Goal: Navigation & Orientation: Find specific page/section

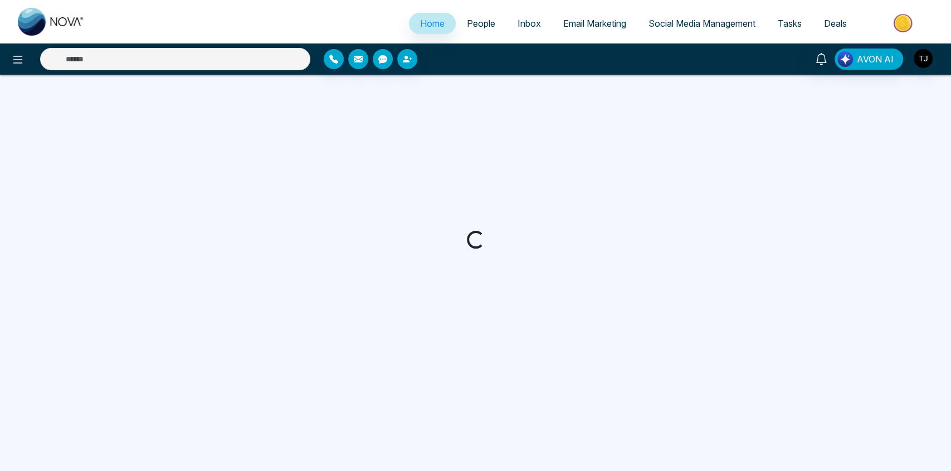
select select "*"
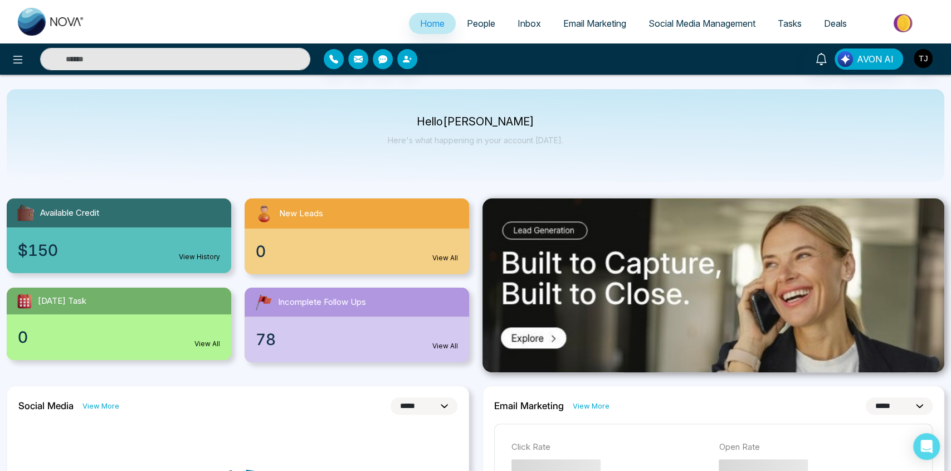
click at [478, 28] on link "People" at bounding box center [481, 23] width 51 height 21
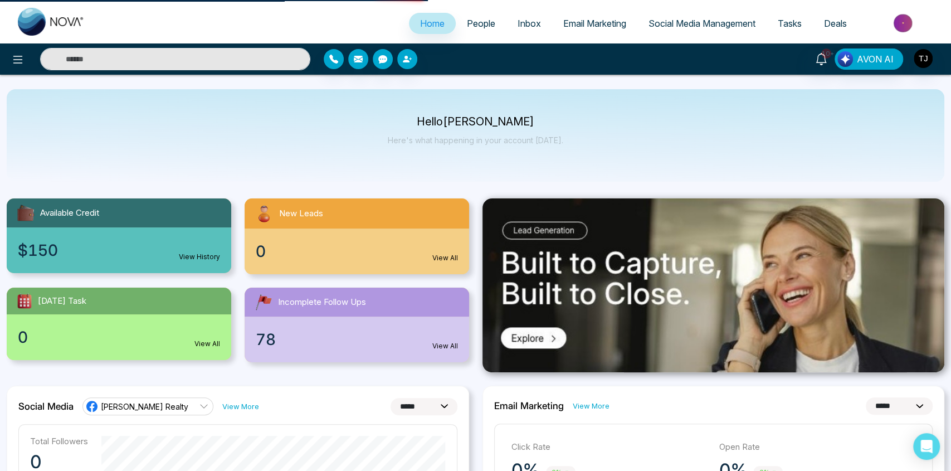
click at [525, 26] on span "Inbox" at bounding box center [529, 23] width 23 height 11
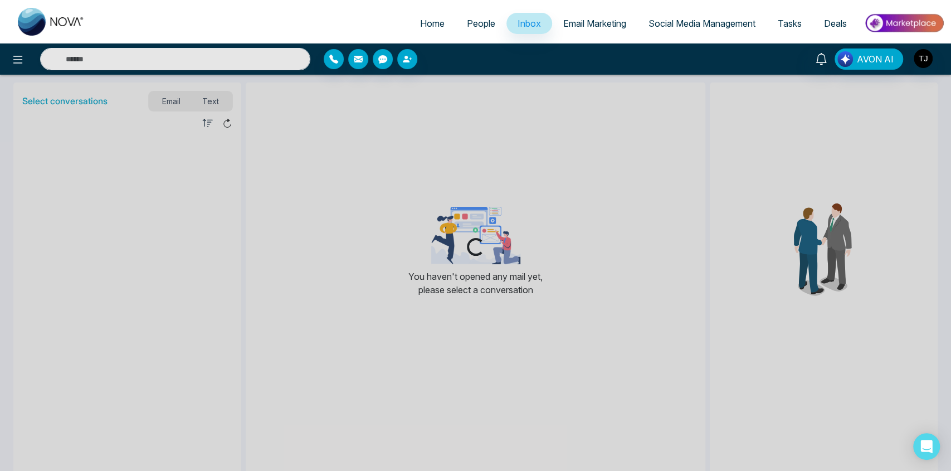
click at [481, 26] on span "People" at bounding box center [481, 23] width 28 height 11
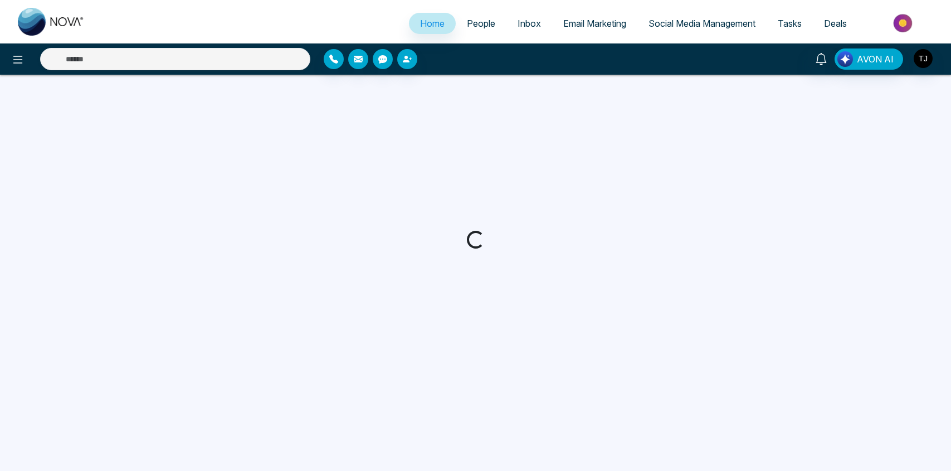
select select "*"
